Goal: Transaction & Acquisition: Purchase product/service

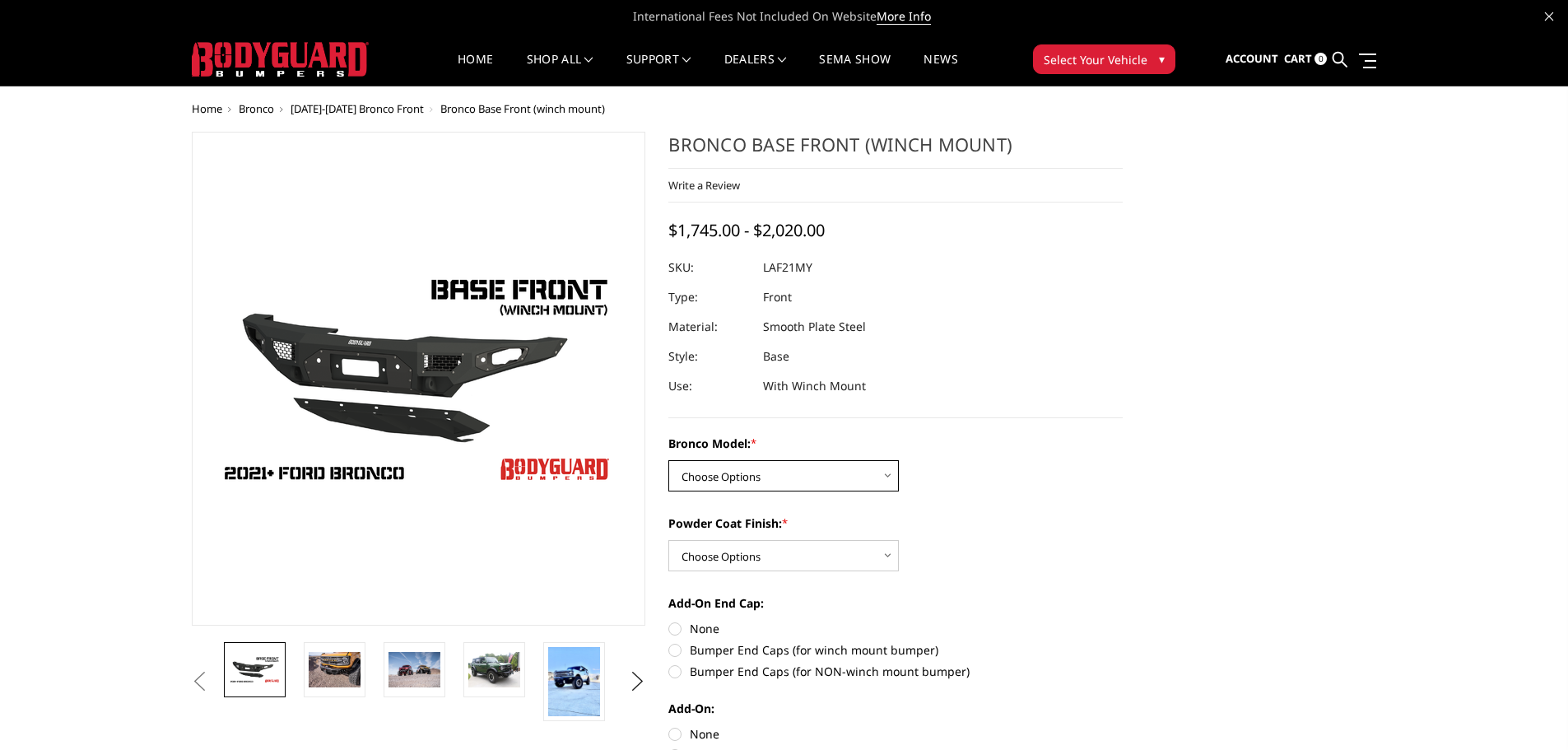
click at [854, 484] on select "Choose Options Base/Badlands/Wildtrak/etc. Raptor" at bounding box center [783, 475] width 230 height 31
select select "4008"
click at [668, 460] on select "Choose Options Base/Badlands/Wildtrak/etc. Raptor" at bounding box center [783, 475] width 230 height 31
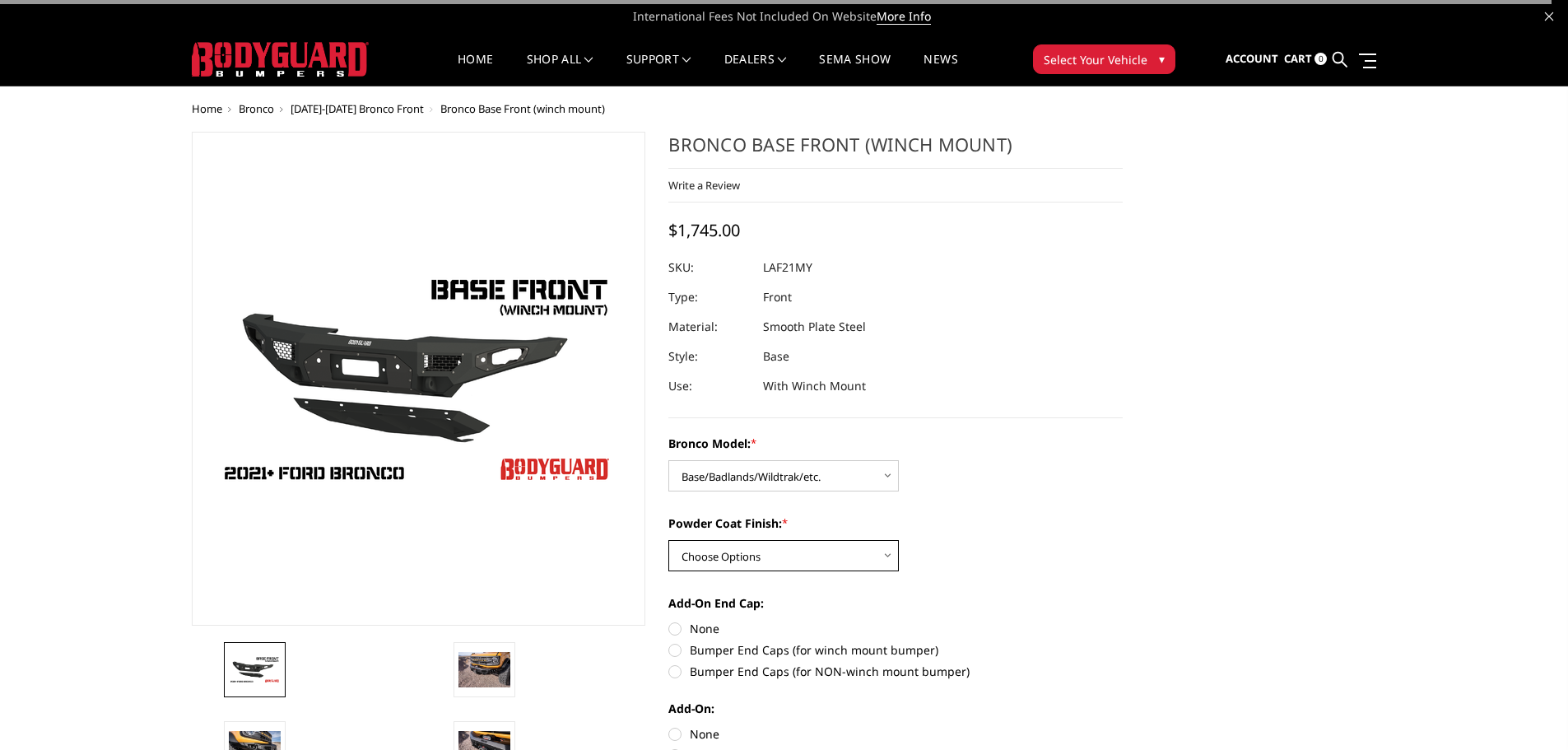
click at [797, 550] on select "Choose Options Bare Metal Textured Black Powder Coat" at bounding box center [783, 555] width 230 height 31
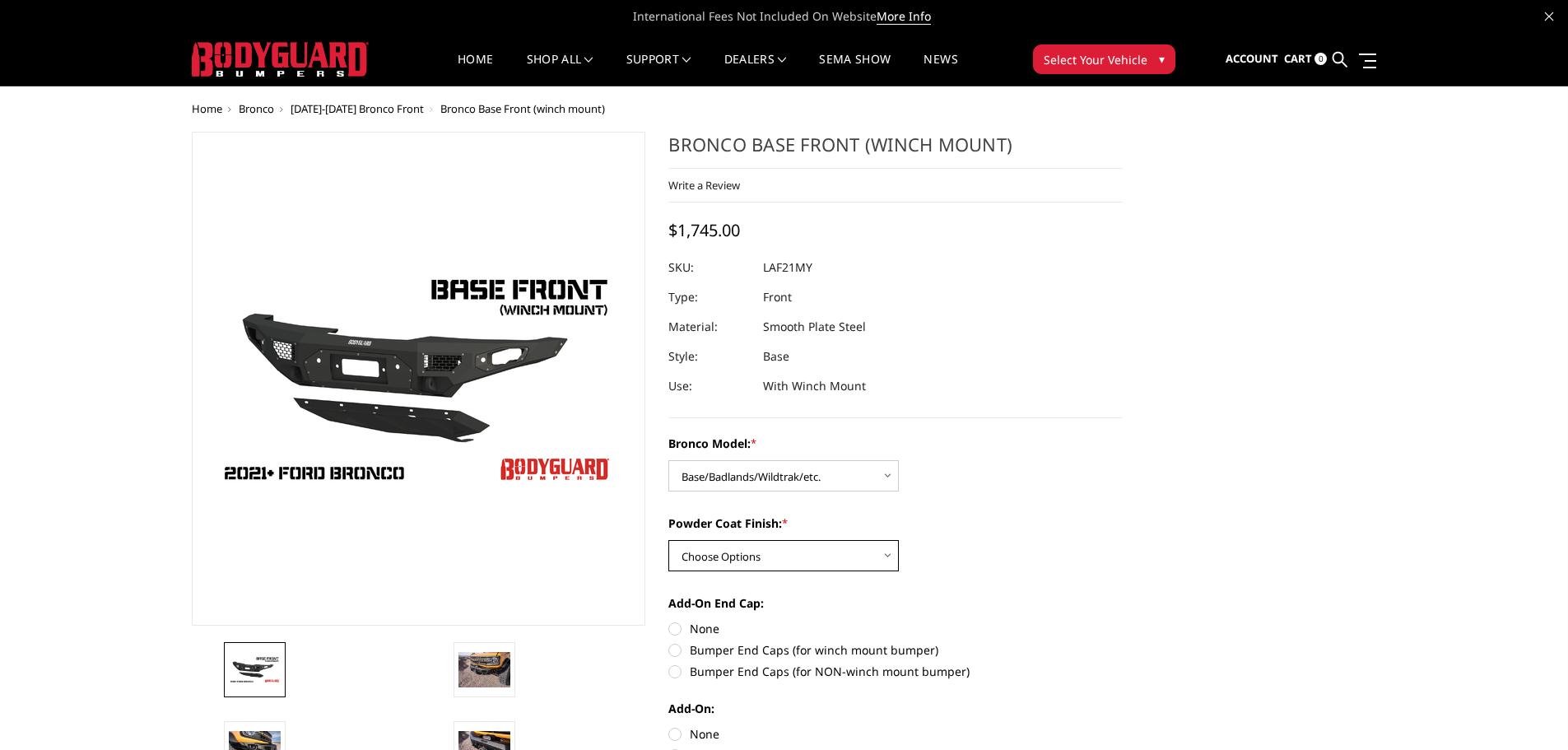
select select "4011"
click at [668, 540] on select "Choose Options Bare Metal Textured Black Powder Coat" at bounding box center [783, 555] width 230 height 31
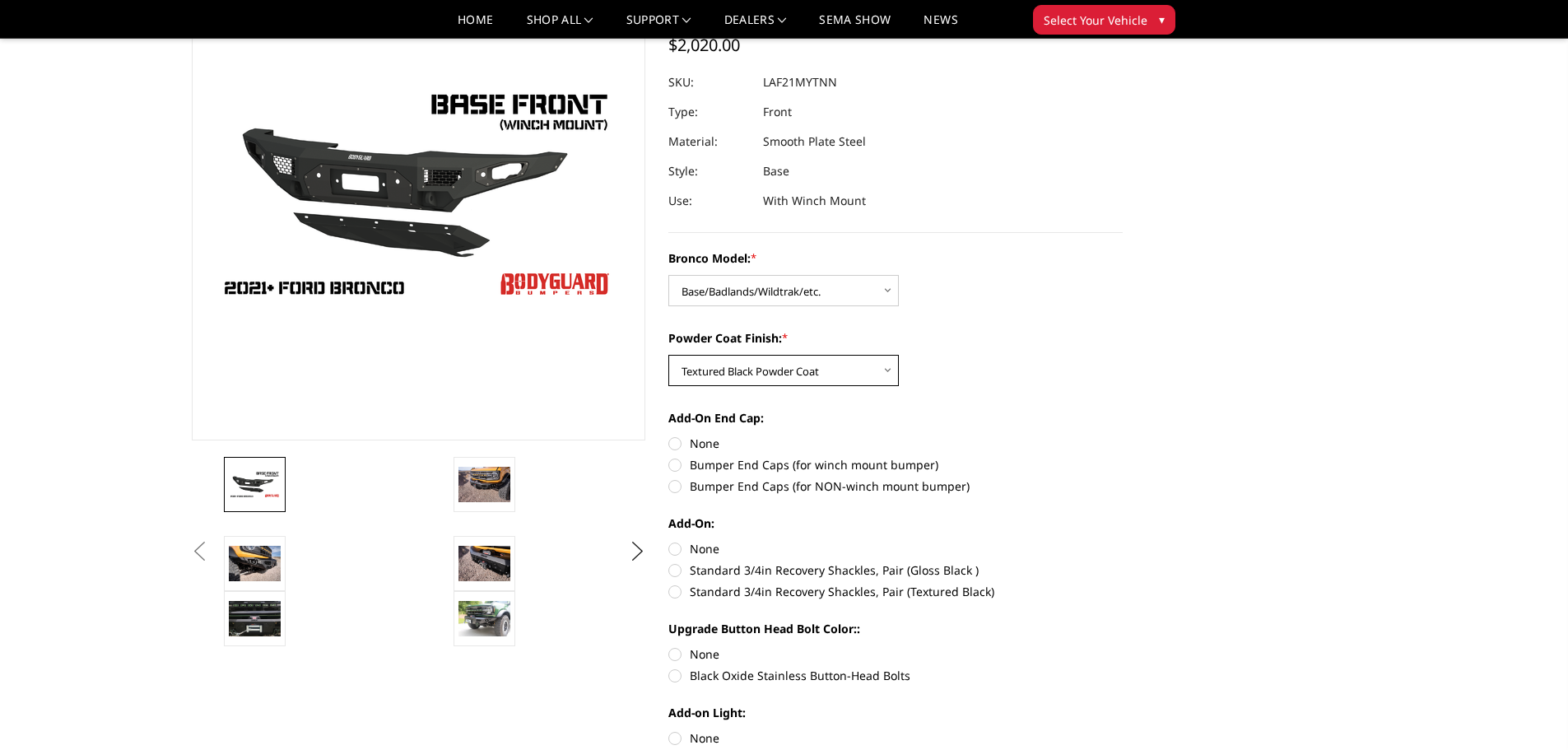
scroll to position [137, 0]
click at [678, 468] on label "Bumper End Caps (for winch mount bumper)" at bounding box center [896, 464] width 454 height 17
click at [1122, 435] on input "Bumper End Caps (for winch mount bumper)" at bounding box center [1122, 434] width 1 height 1
radio input "true"
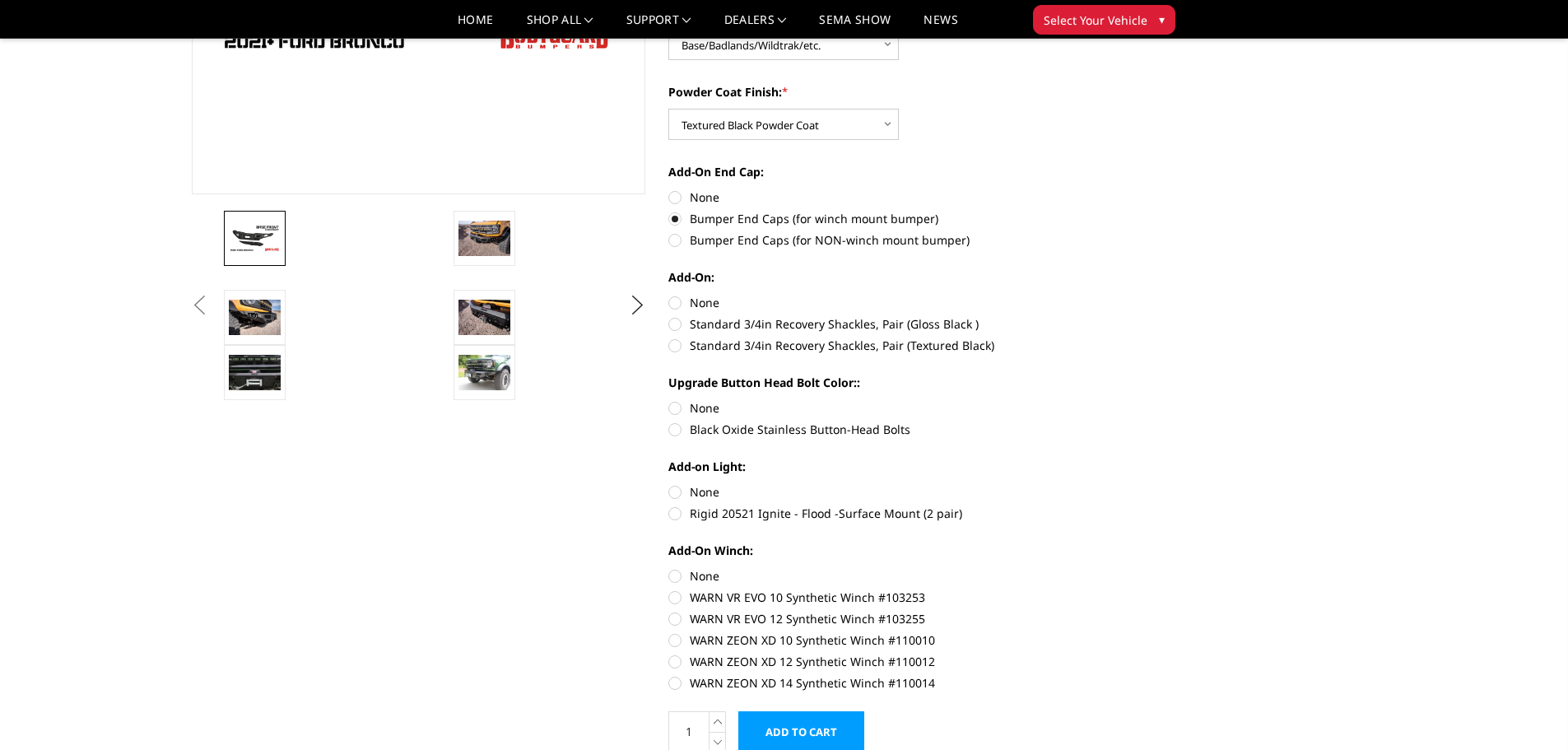
scroll to position [384, 0]
drag, startPoint x: 668, startPoint y: 405, endPoint x: 676, endPoint y: 408, distance: 8.5
click at [669, 405] on section "Bronco Base Front (winch mount) Write a Review Write a Review × Bronco Base Fro…" at bounding box center [896, 234] width 477 height 1069
click at [676, 408] on label "None" at bounding box center [896, 407] width 454 height 17
click at [669, 400] on input "None" at bounding box center [668, 399] width 1 height 1
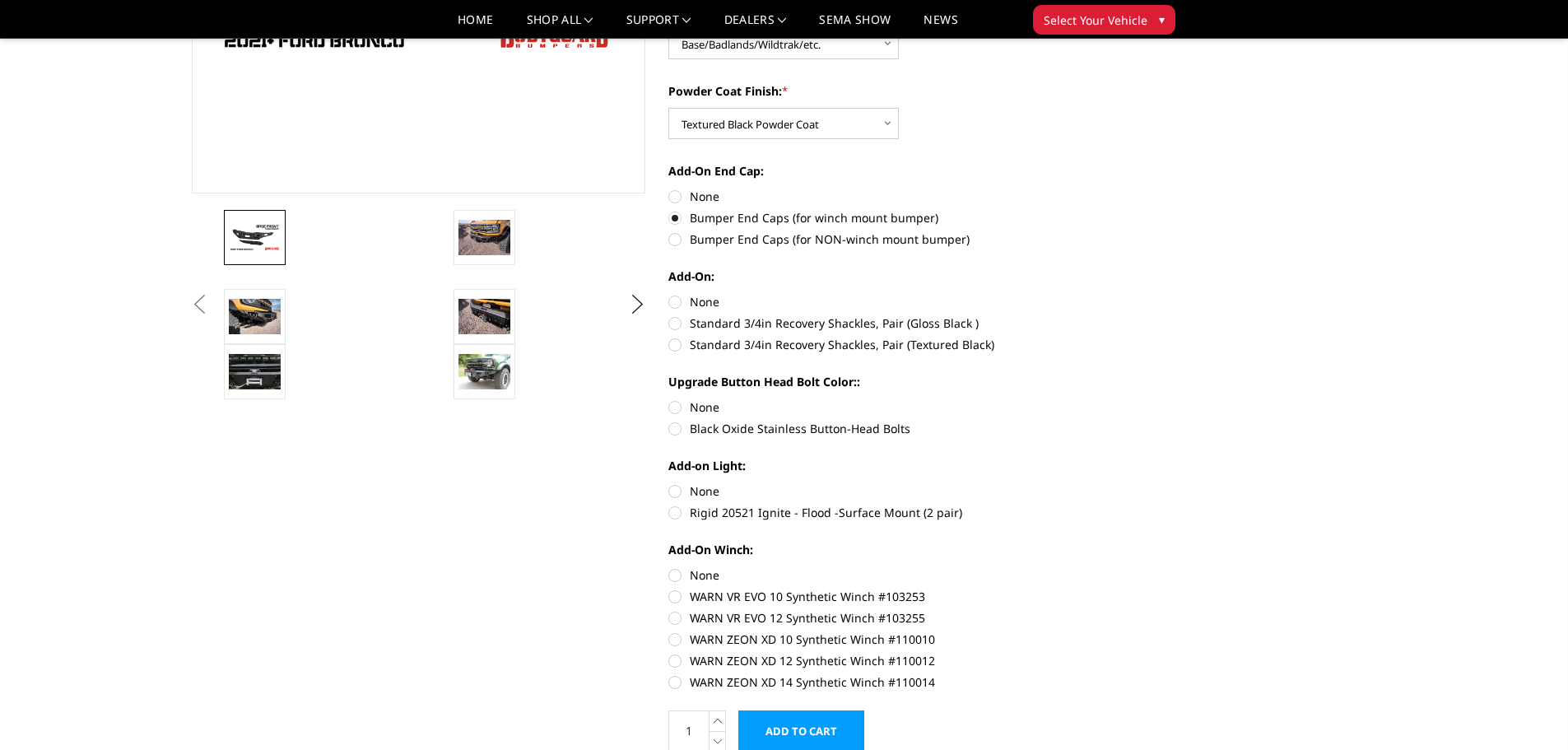
radio input "true"
click at [681, 298] on label "None" at bounding box center [896, 301] width 454 height 17
click at [669, 294] on input "None" at bounding box center [668, 293] width 1 height 1
radio input "true"
click at [678, 490] on label "None" at bounding box center [896, 491] width 454 height 17
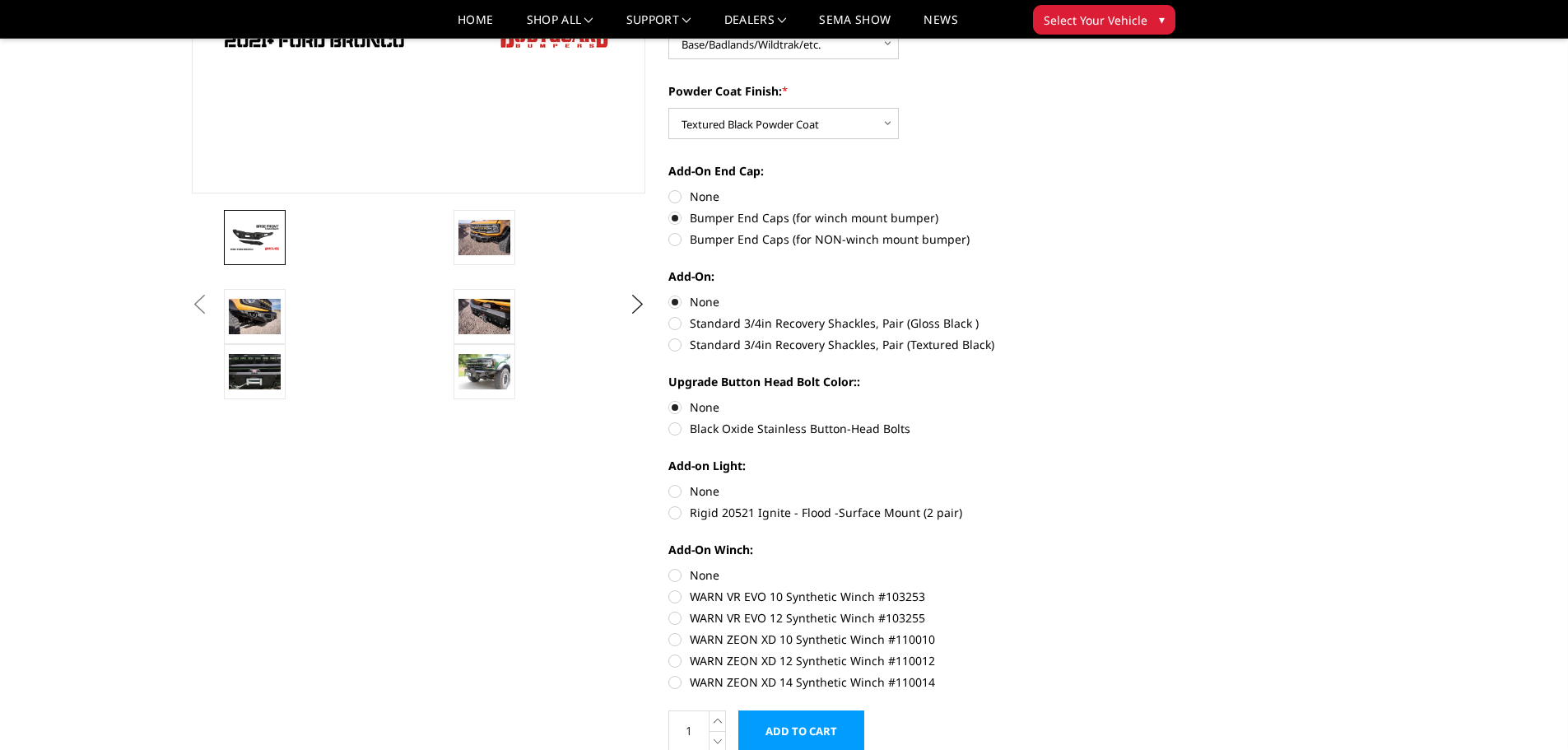
click at [669, 483] on input "None" at bounding box center [668, 482] width 1 height 1
radio input "true"
click at [676, 576] on label "None" at bounding box center [896, 575] width 454 height 17
click at [669, 567] on input "None" at bounding box center [668, 566] width 1 height 1
radio input "true"
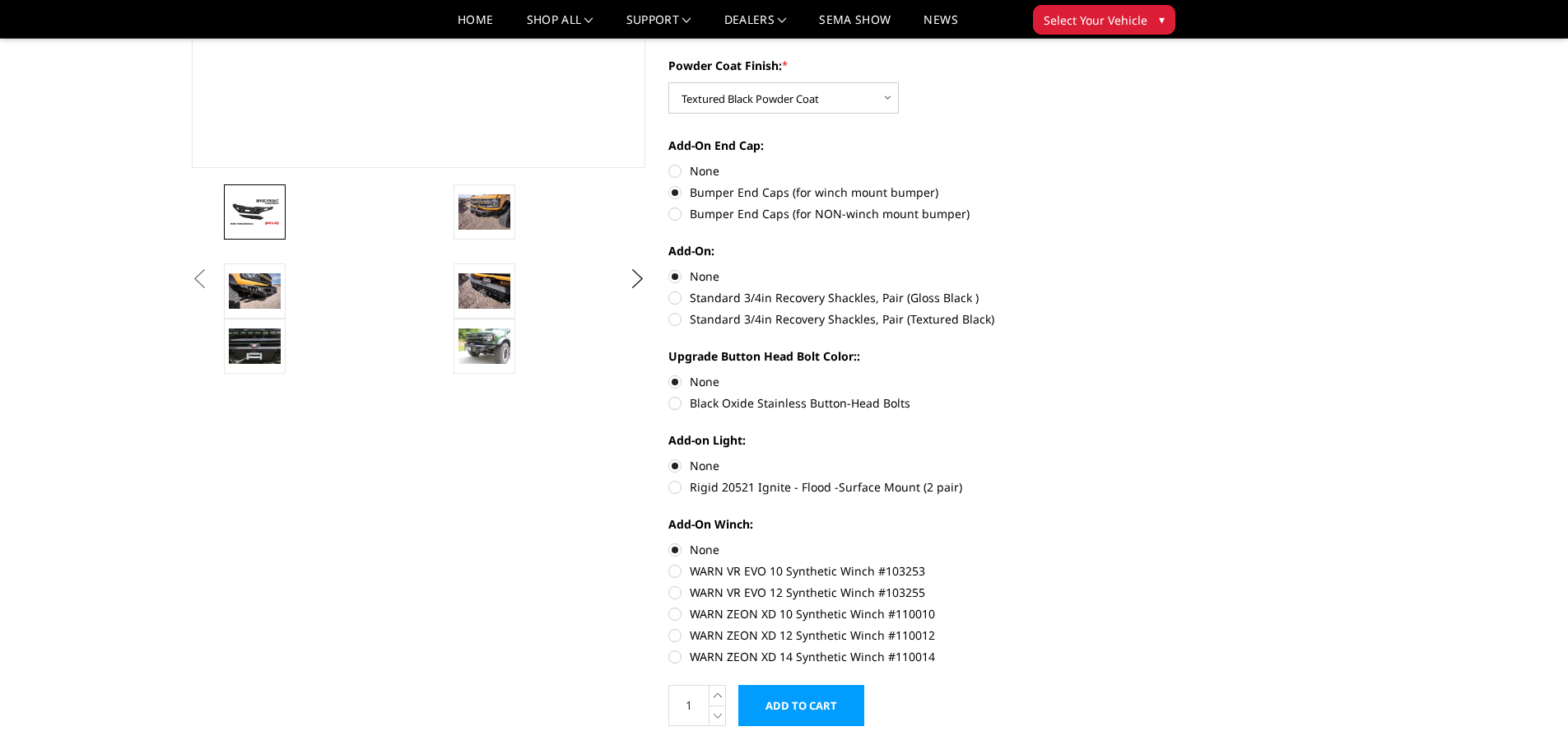
scroll to position [0, 0]
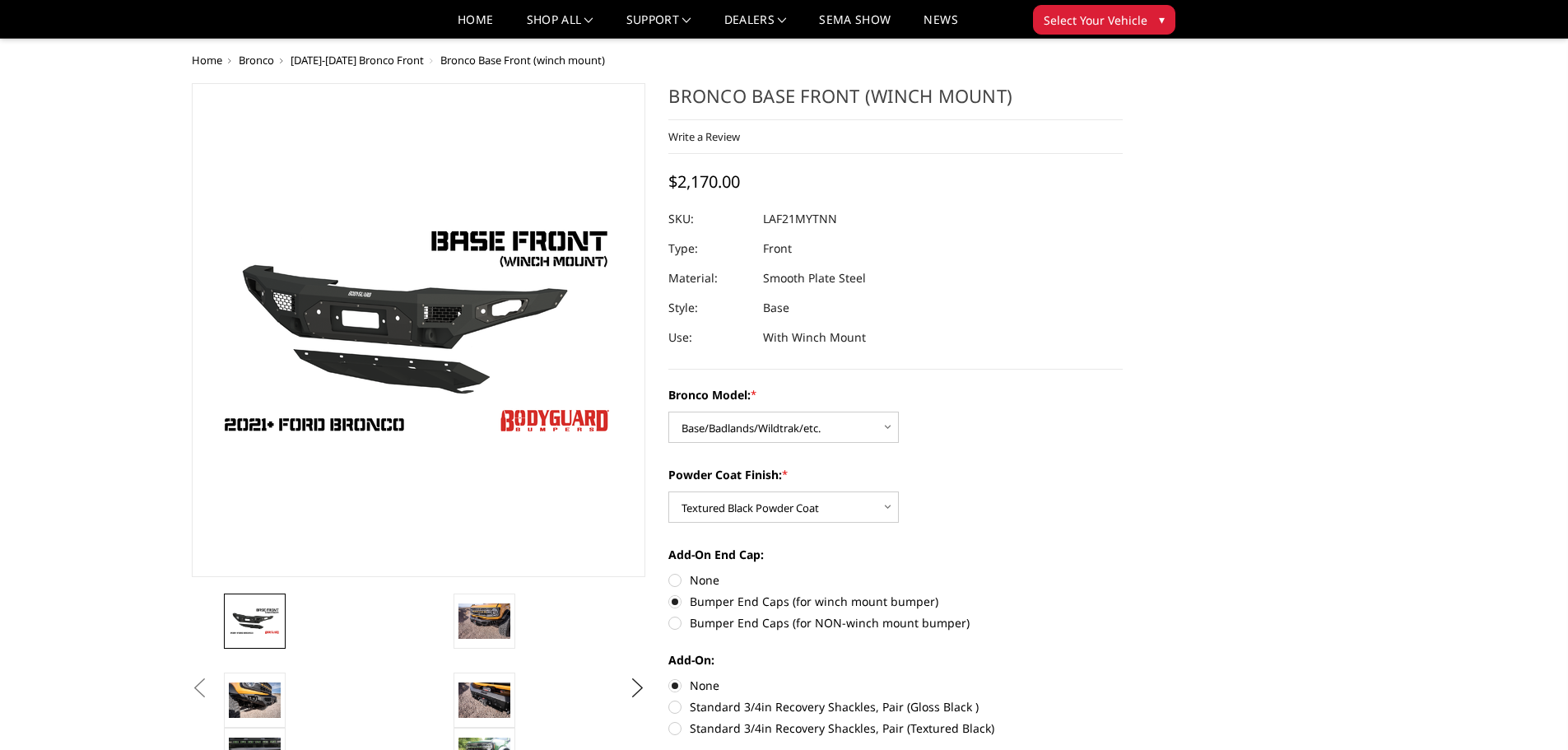
drag, startPoint x: 1028, startPoint y: 521, endPoint x: 1015, endPoint y: 323, distance: 198.4
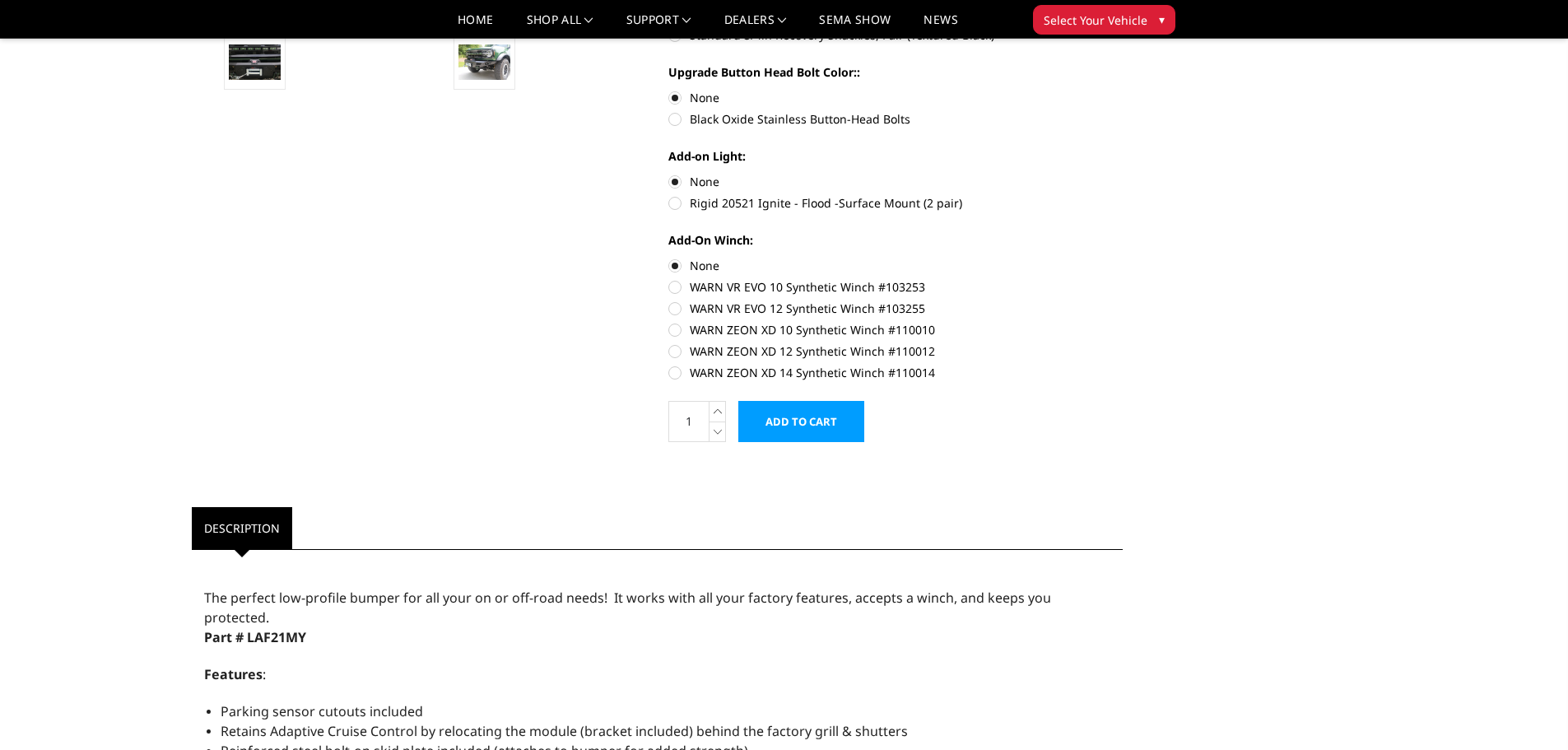
drag, startPoint x: 1027, startPoint y: 413, endPoint x: 1030, endPoint y: 574, distance: 161.0
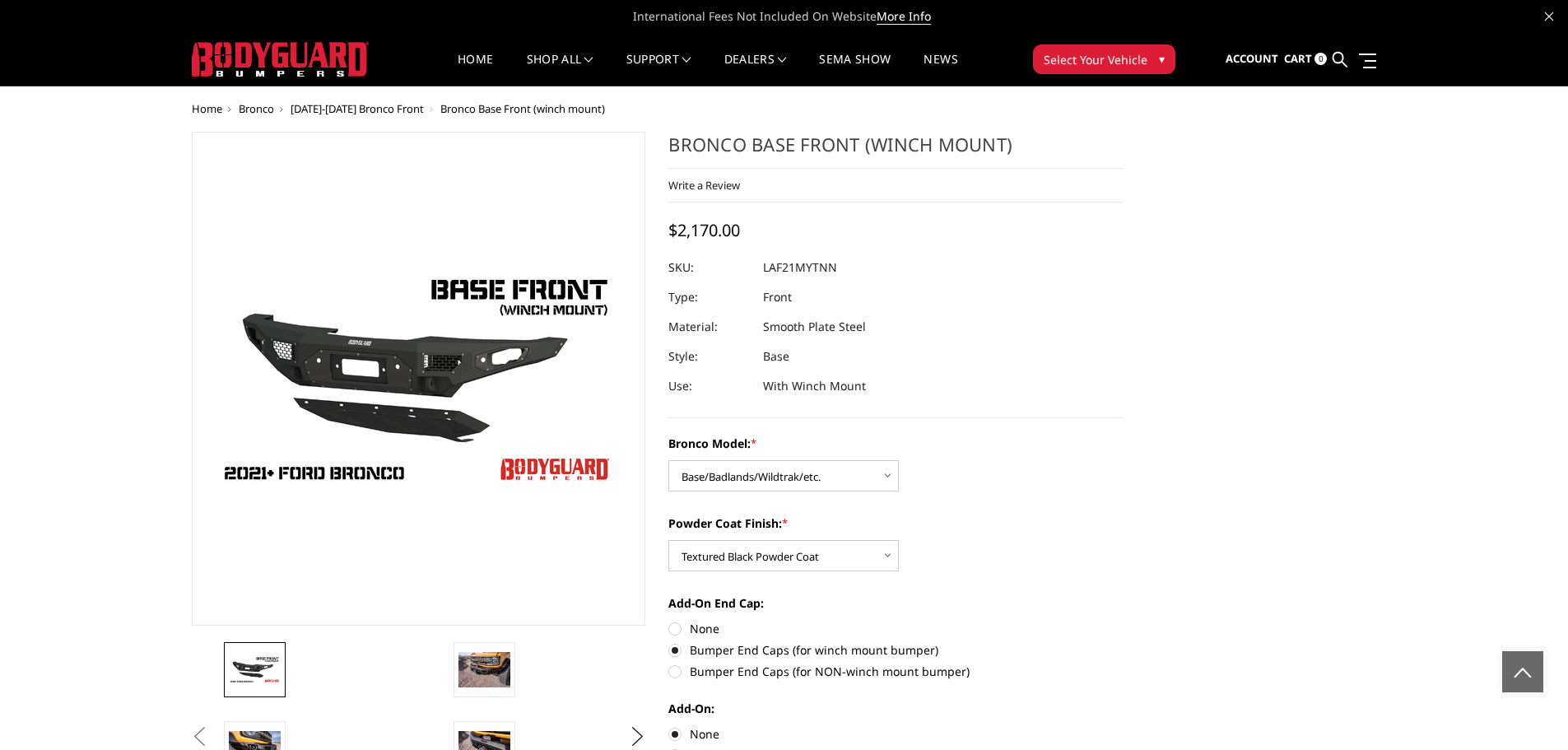
drag, startPoint x: 997, startPoint y: 538, endPoint x: 963, endPoint y: 282, distance: 258.2
click at [1342, 60] on icon at bounding box center [1340, 60] width 15 height 15
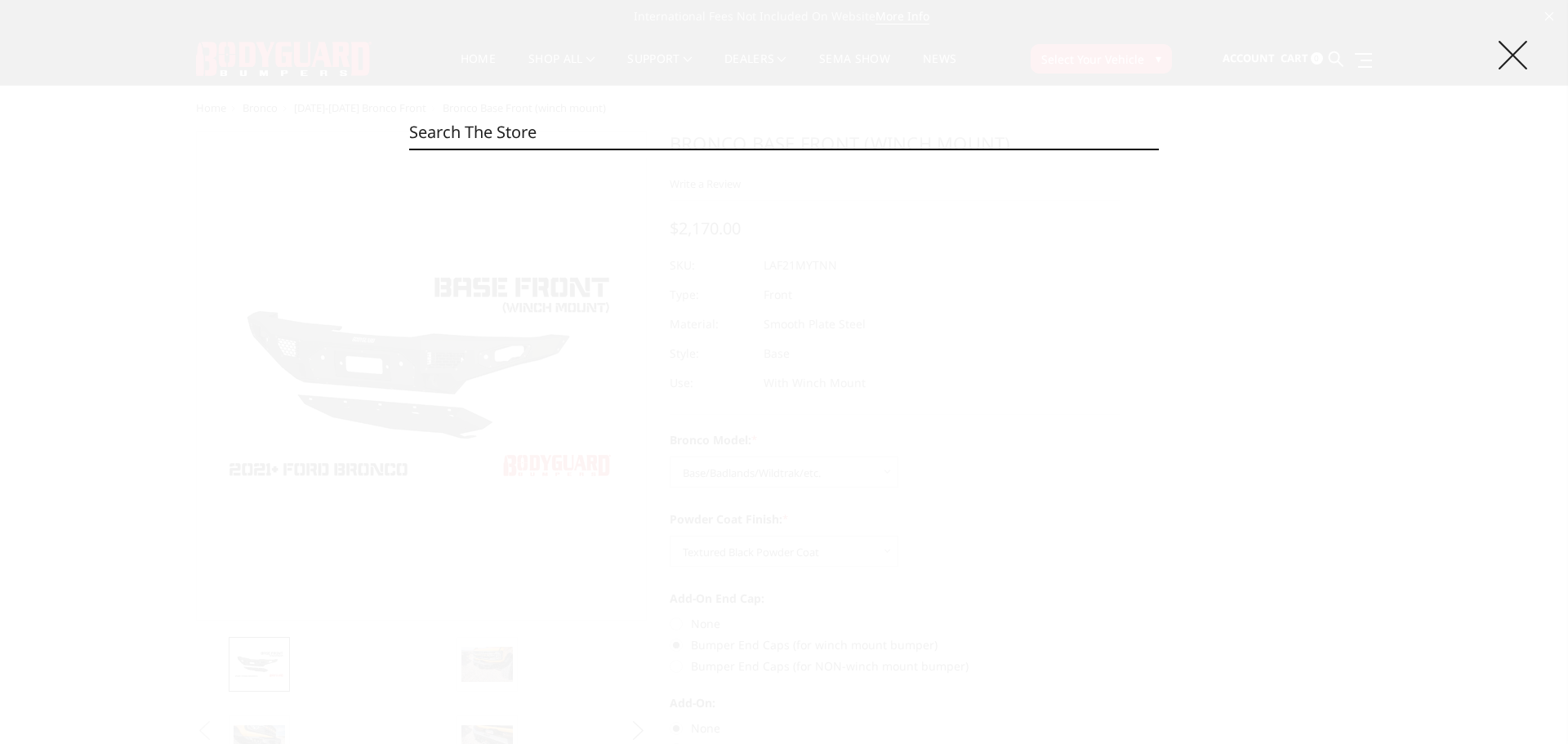
click at [1519, 55] on icon at bounding box center [1513, 54] width 28 height 28
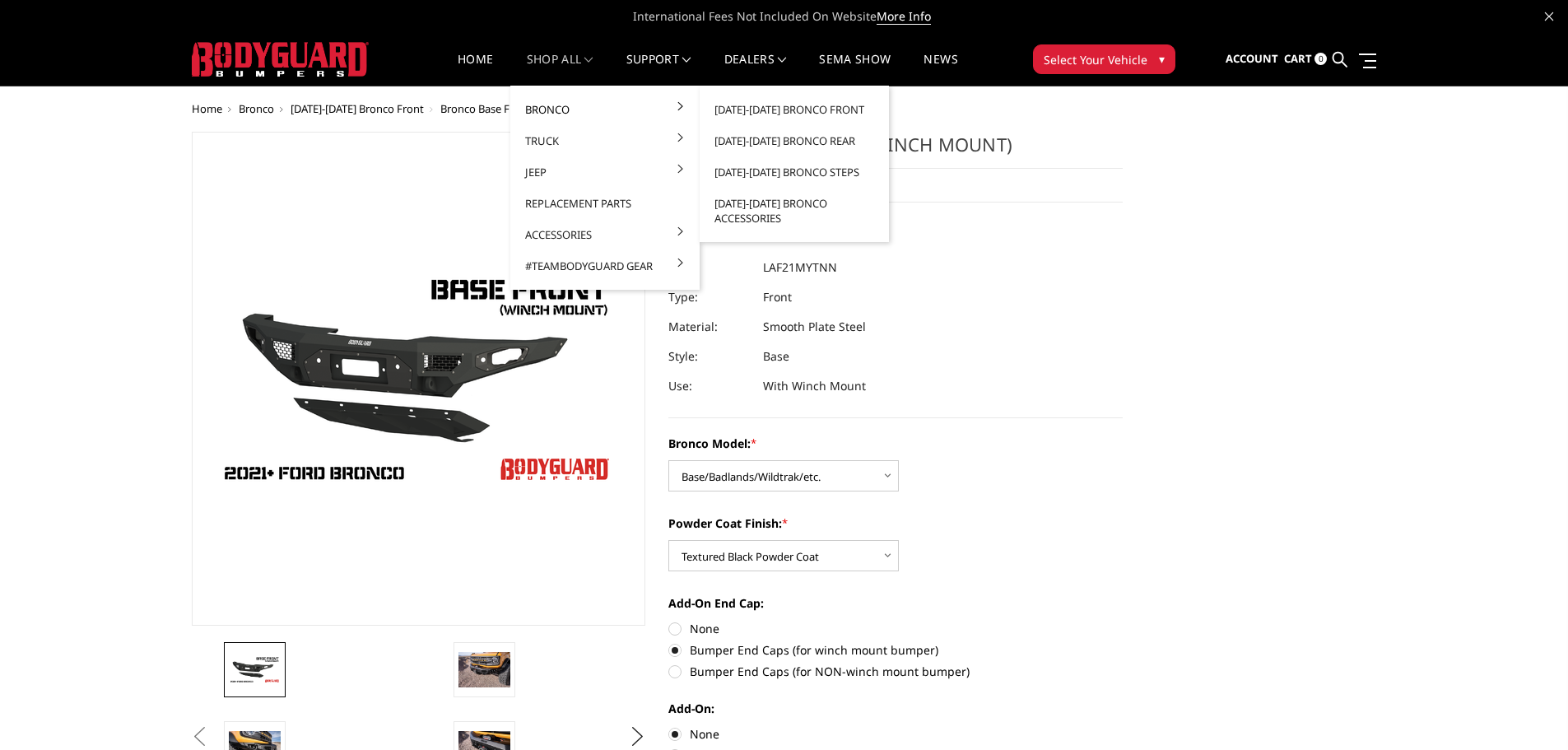
click at [588, 106] on link "Bronco" at bounding box center [605, 109] width 176 height 31
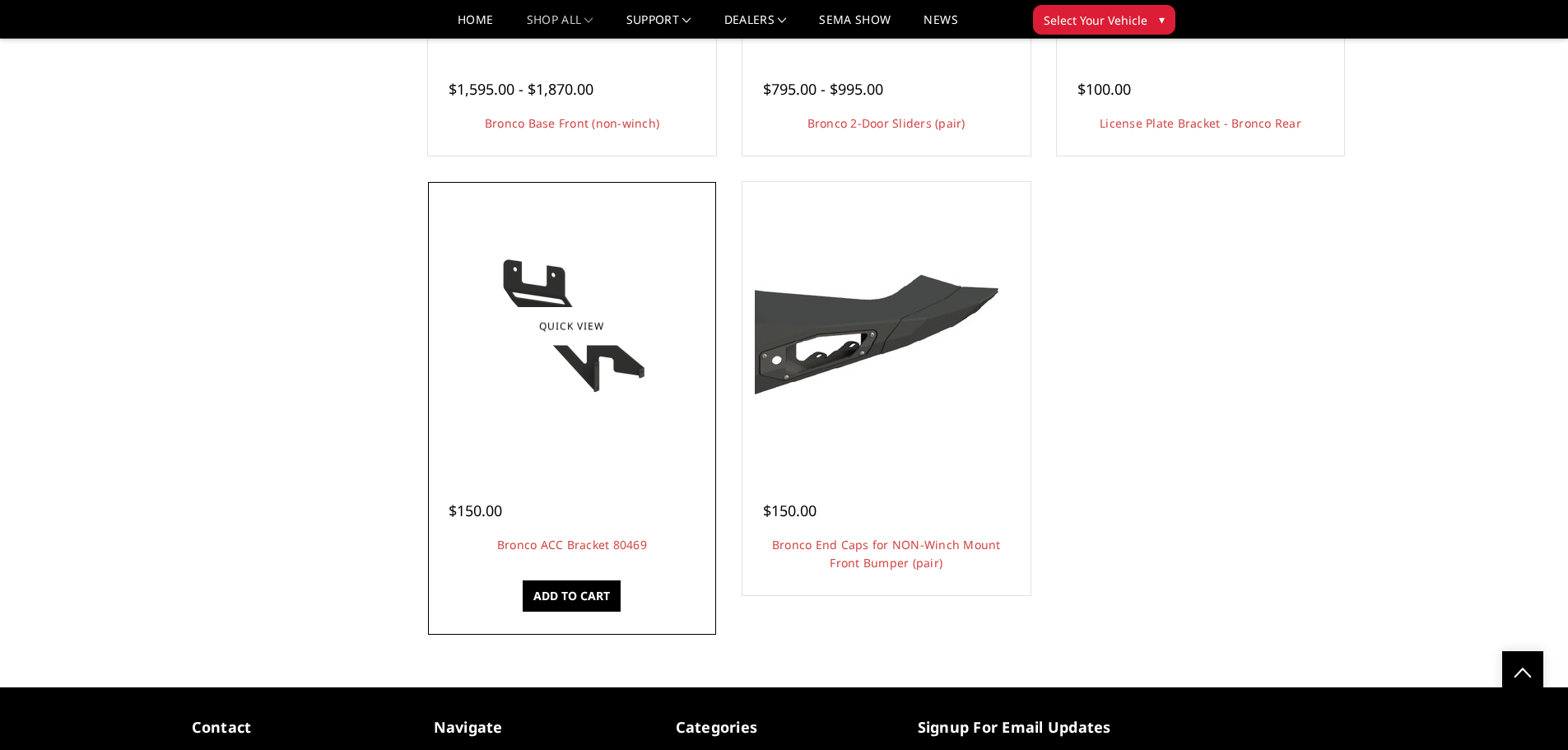
scroll to position [3208, 0]
click at [564, 542] on link "Bronco ACC Bracket 80469" at bounding box center [572, 544] width 150 height 16
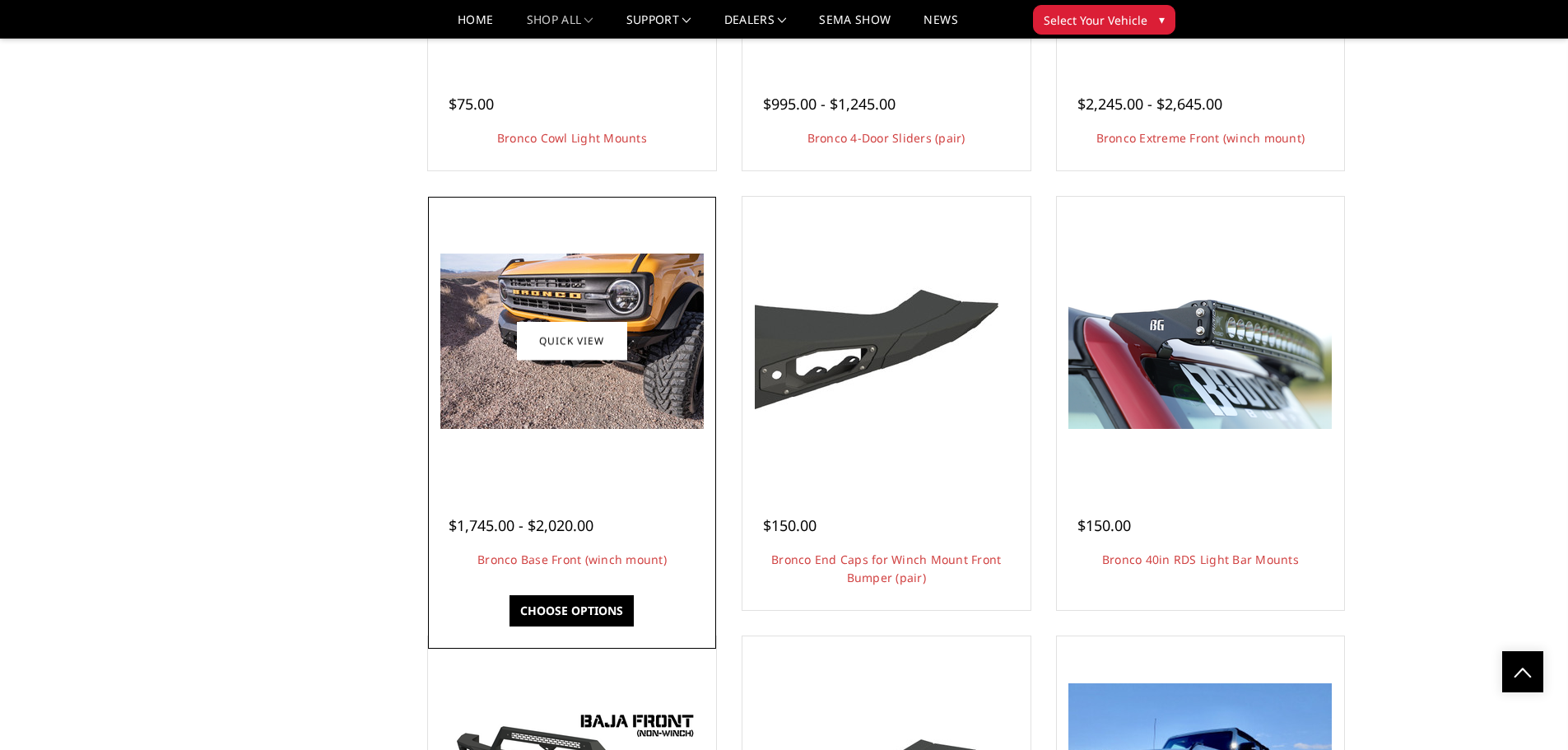
scroll to position [2295, 0]
click at [527, 554] on link "Bronco Base Front (winch mount)" at bounding box center [572, 560] width 189 height 16
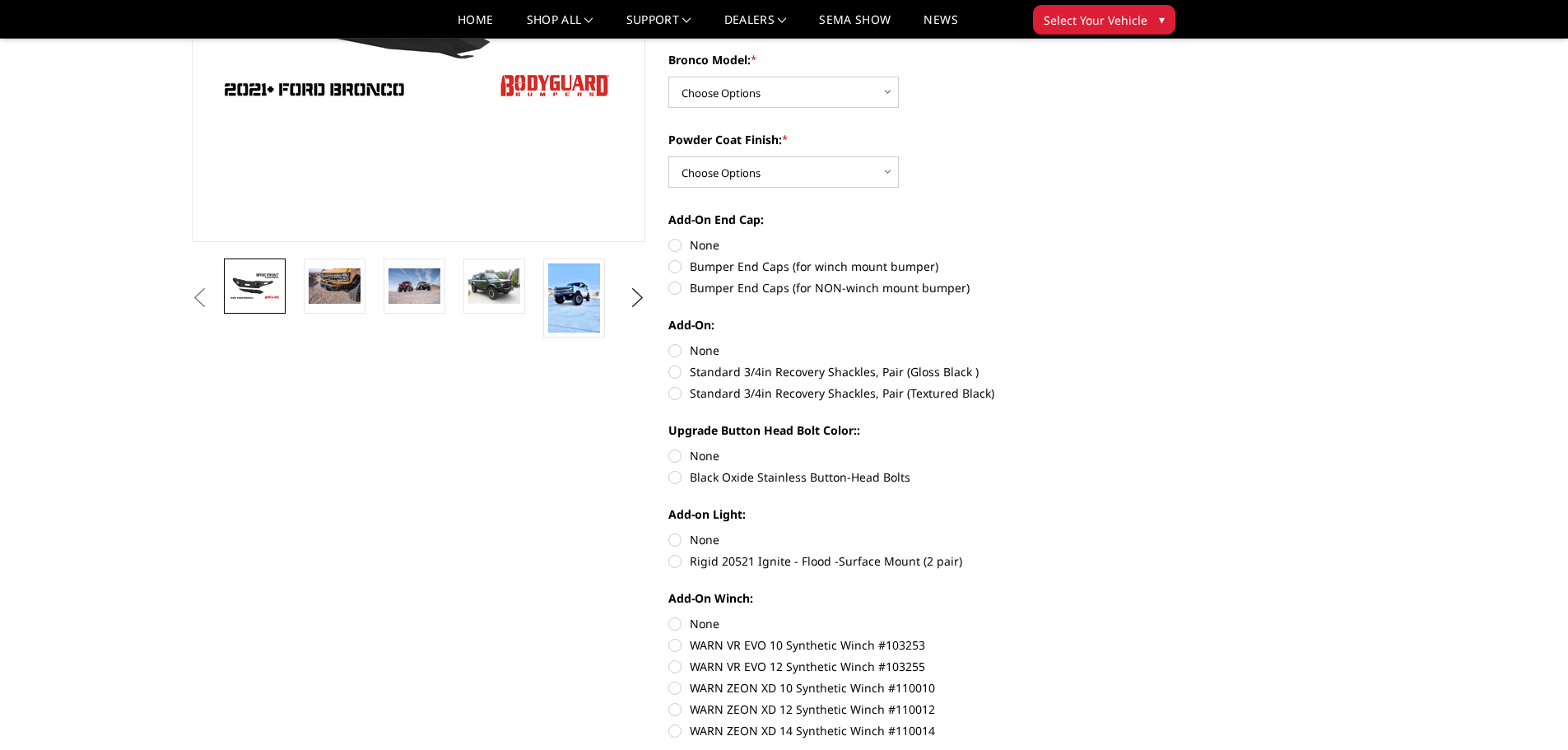
scroll to position [330, 0]
